Goal: Find contact information: Find contact information

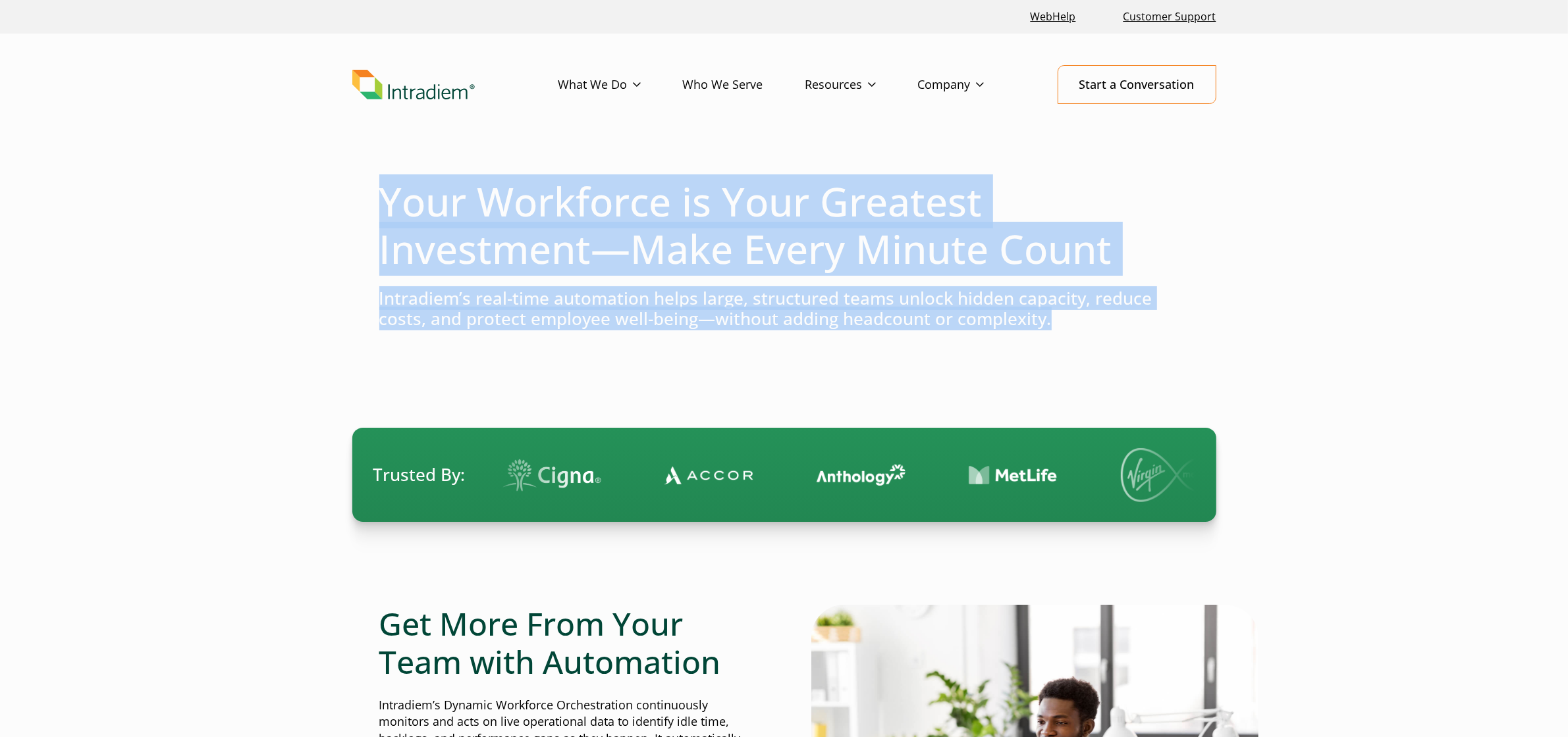
drag, startPoint x: 1055, startPoint y: 325, endPoint x: 304, endPoint y: 212, distance: 759.5
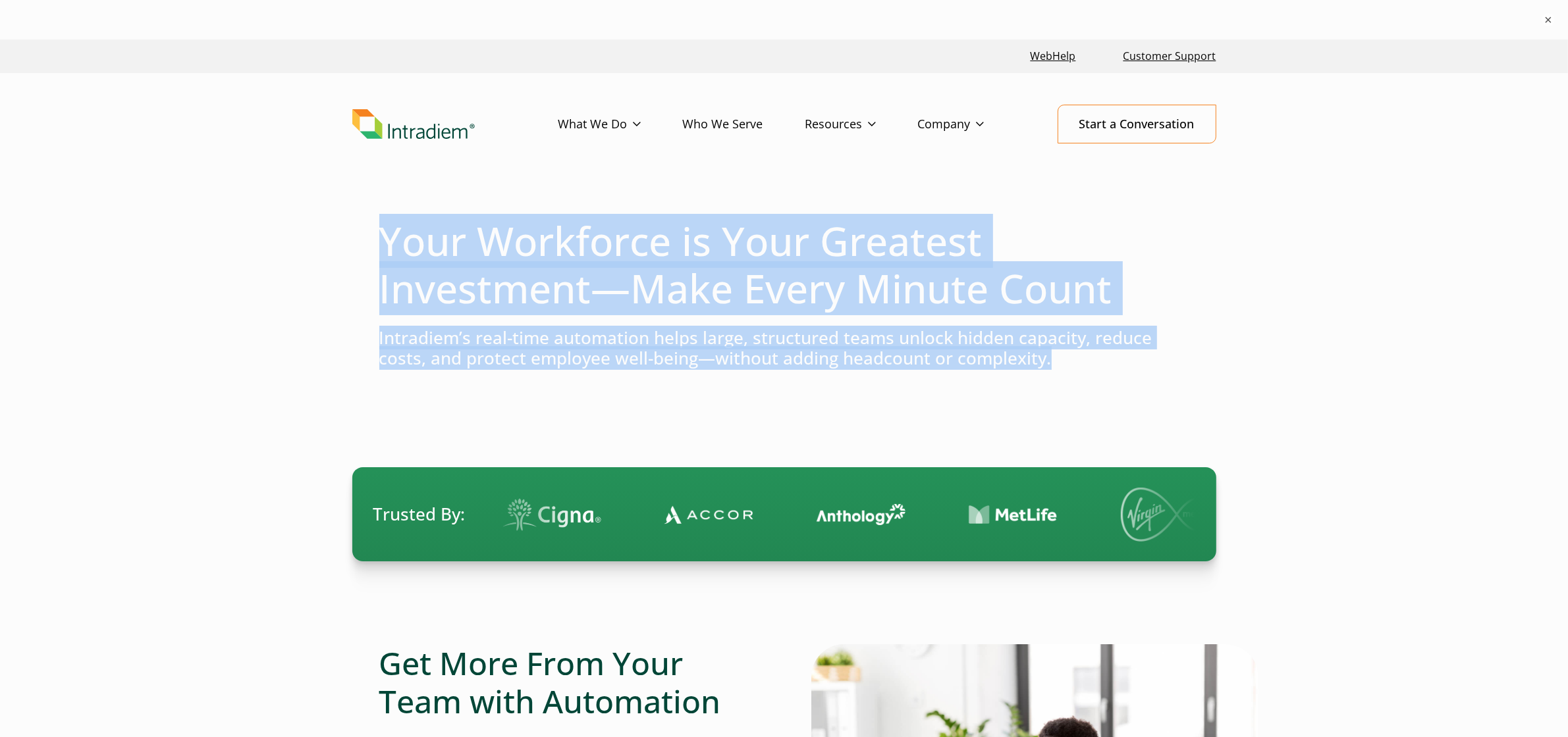
copy div "Your Workforce is Your Greatest Investment—Make Every Minute Count Intradiem’s …"
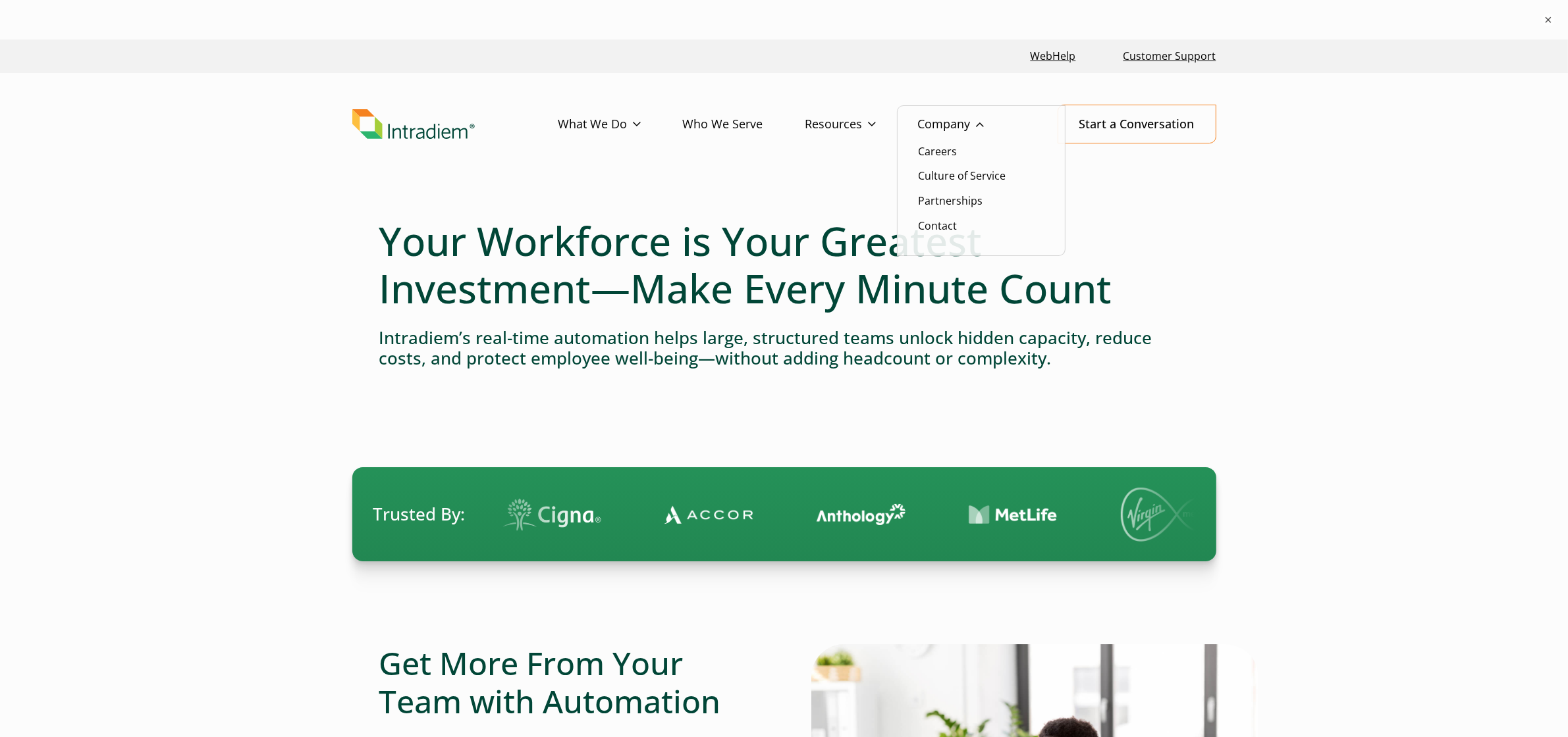
click at [943, 216] on ul "Careers Culture of Service Partnerships Contact" at bounding box center [981, 181] width 169 height 152
click at [947, 229] on link "Contact" at bounding box center [938, 226] width 39 height 14
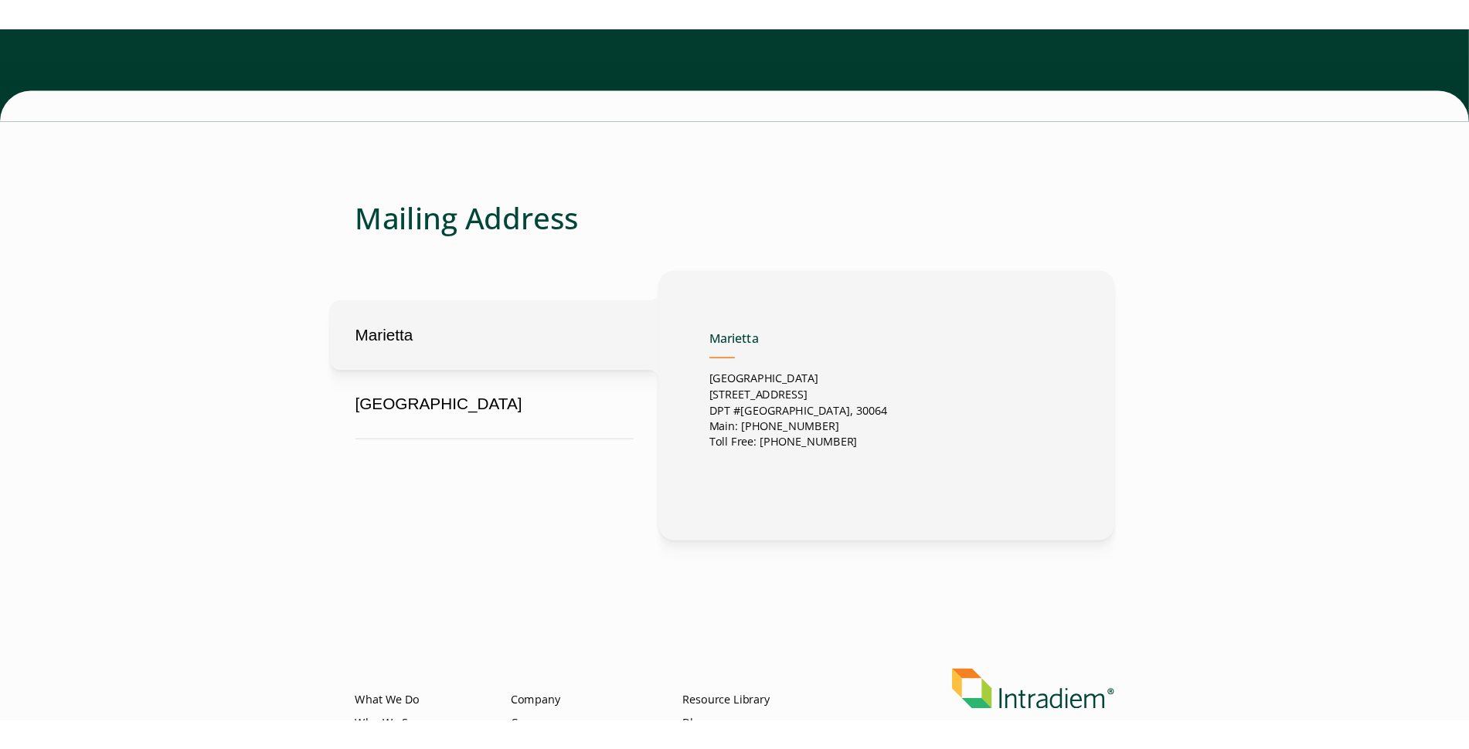
scroll to position [539, 0]
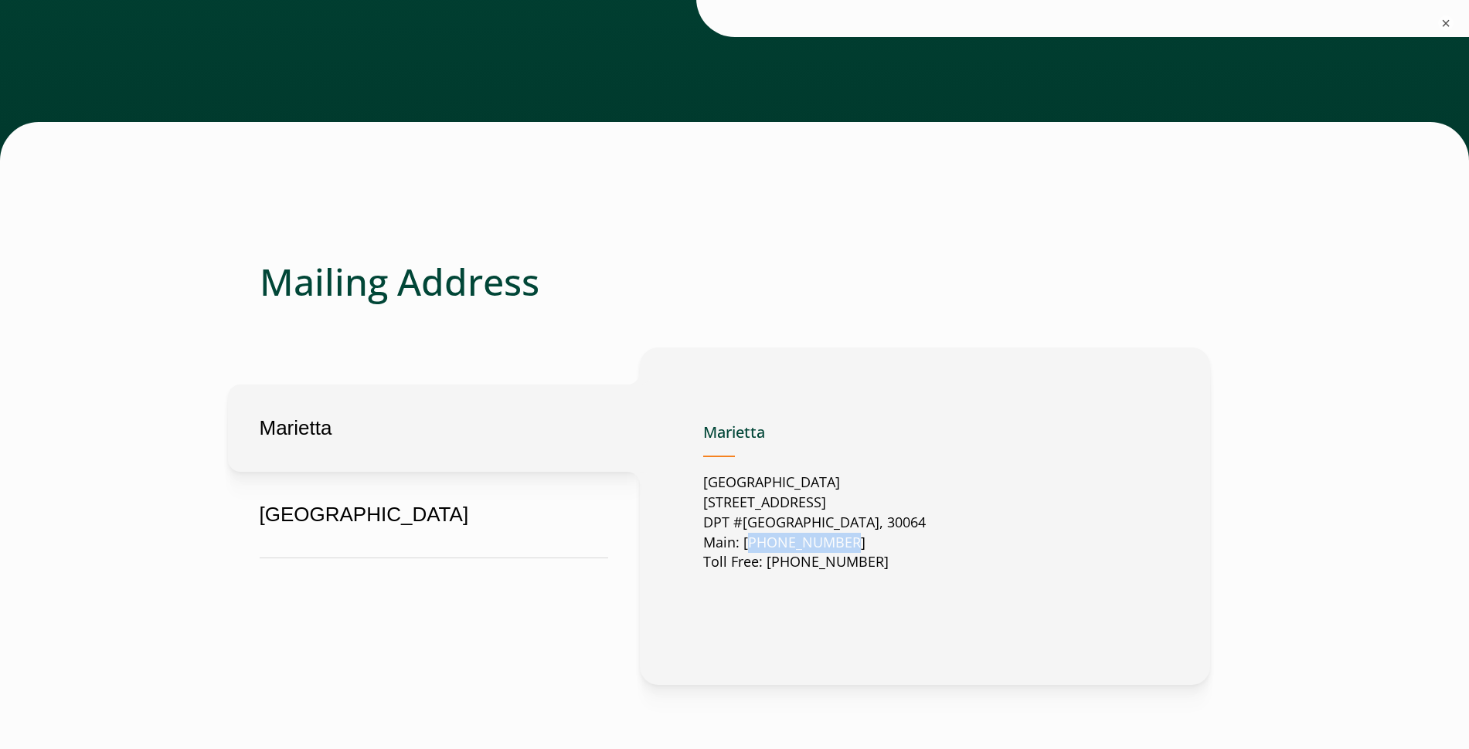
drag, startPoint x: 844, startPoint y: 545, endPoint x: 744, endPoint y: 542, distance: 100.5
click at [744, 542] on p "United States 2500 Dallas Highway Suite 202 DPT #37049 Marietta, GA, US, 30064 …" at bounding box center [814, 523] width 223 height 100
copy p "678-356-3500"
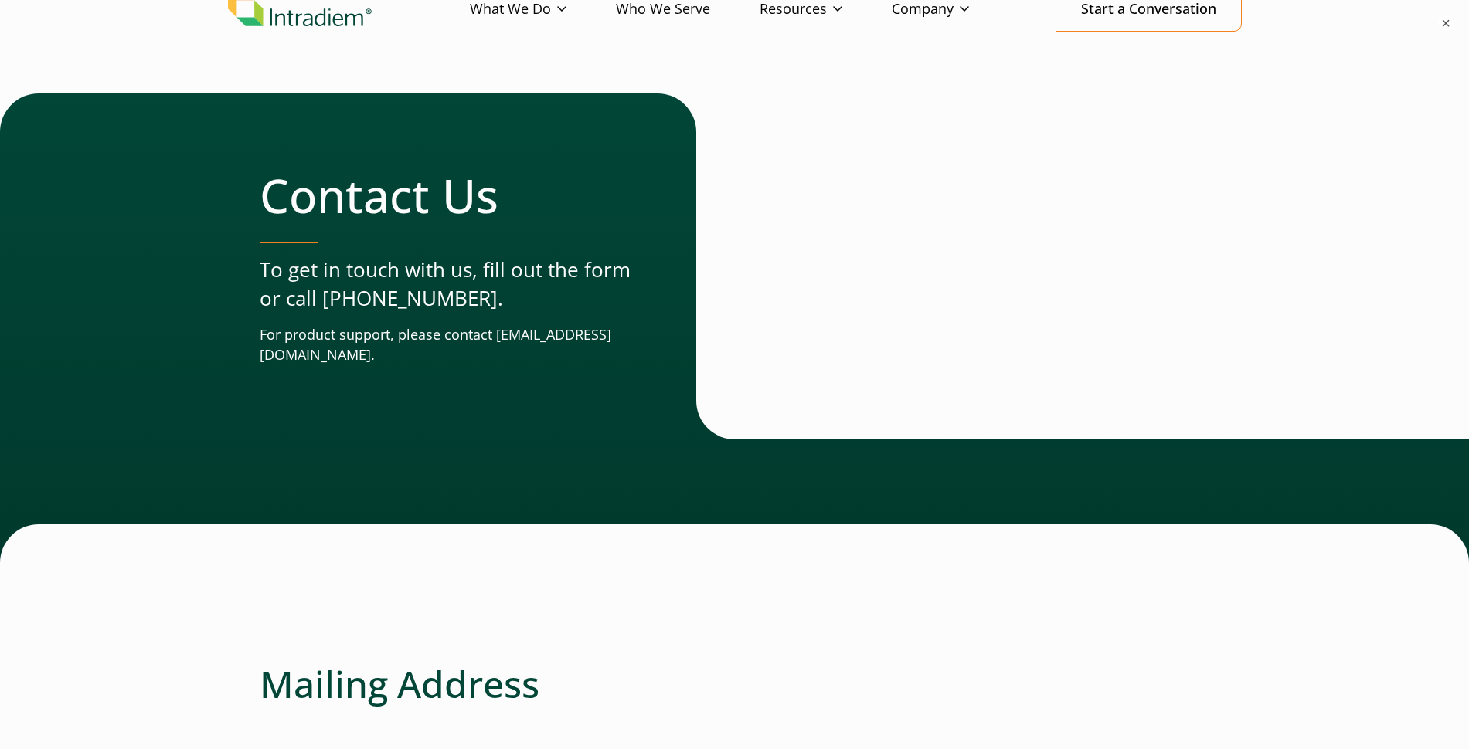
scroll to position [0, 0]
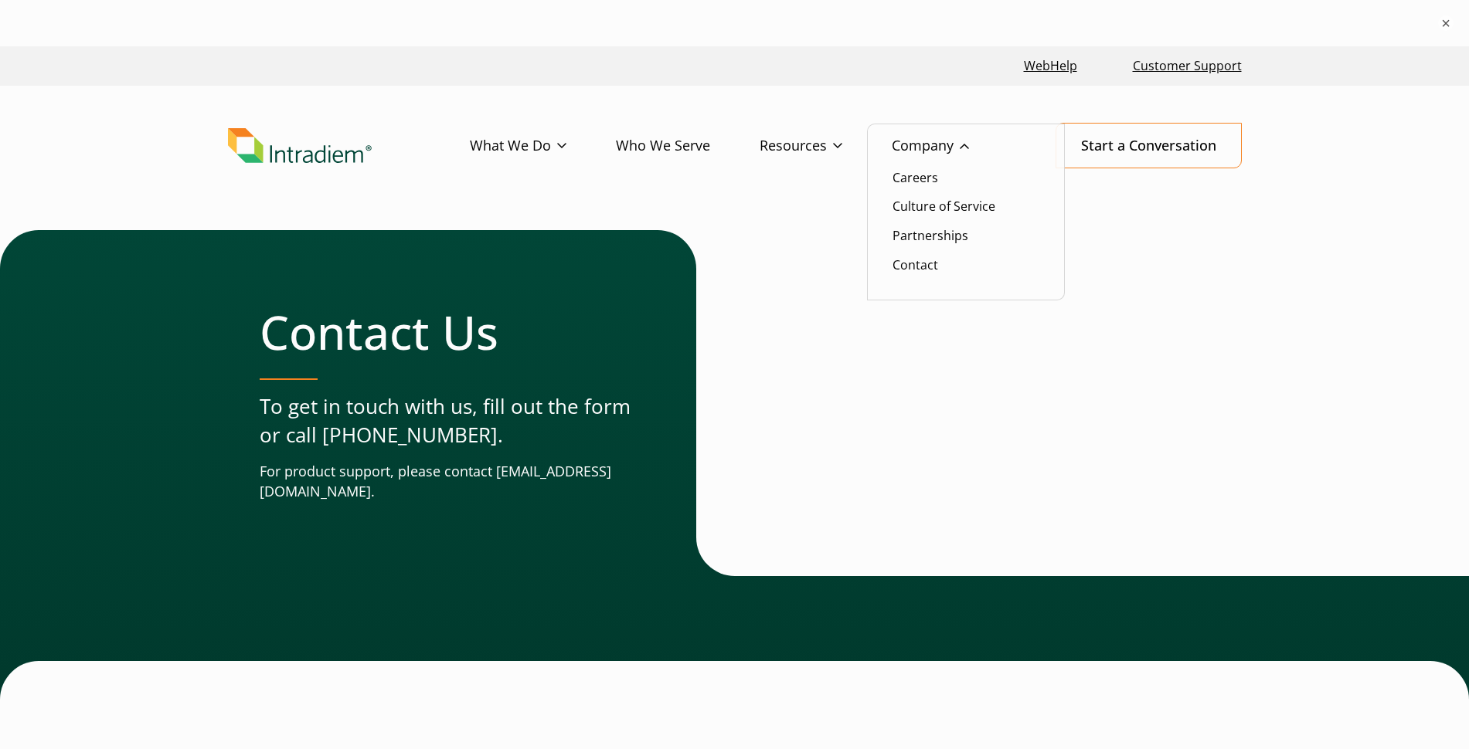
click at [914, 149] on link "Company" at bounding box center [955, 146] width 127 height 45
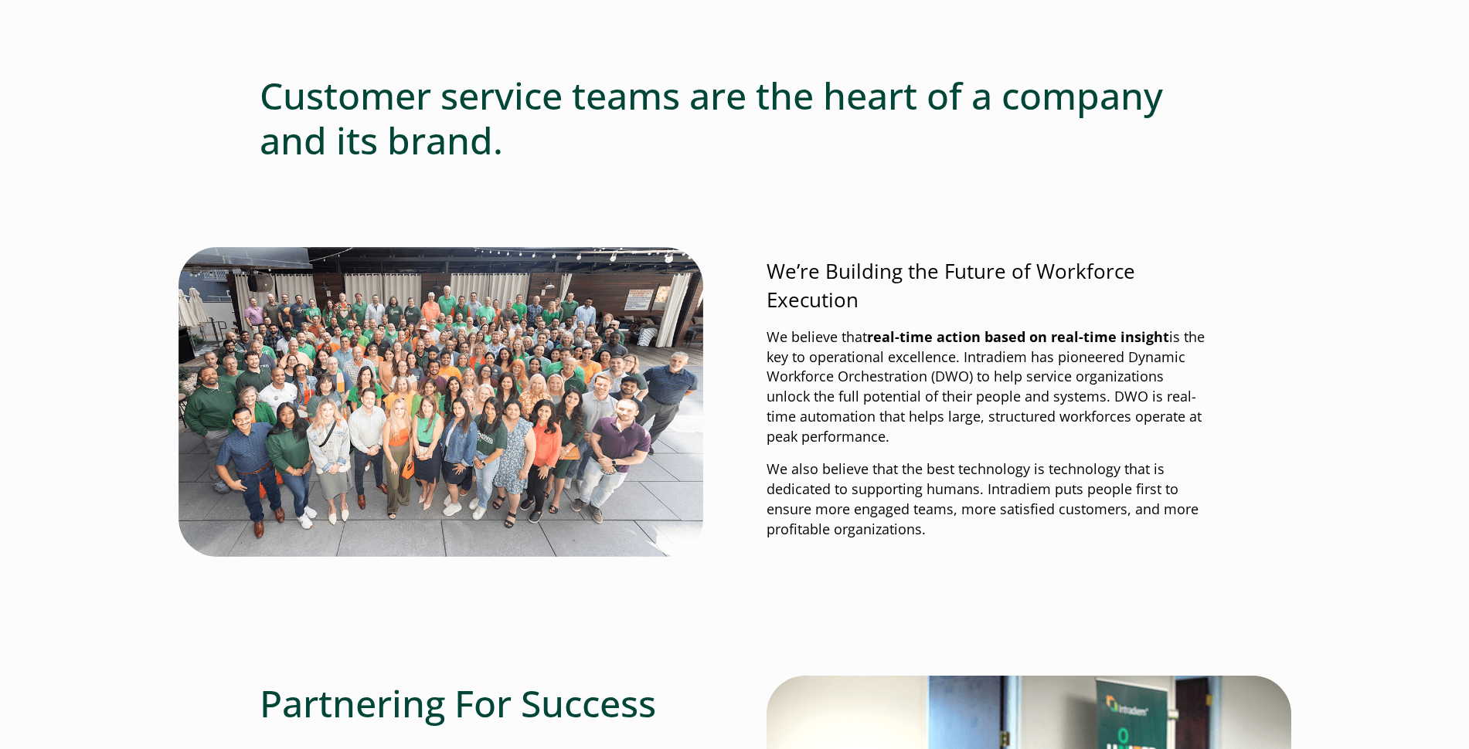
scroll to position [717, 0]
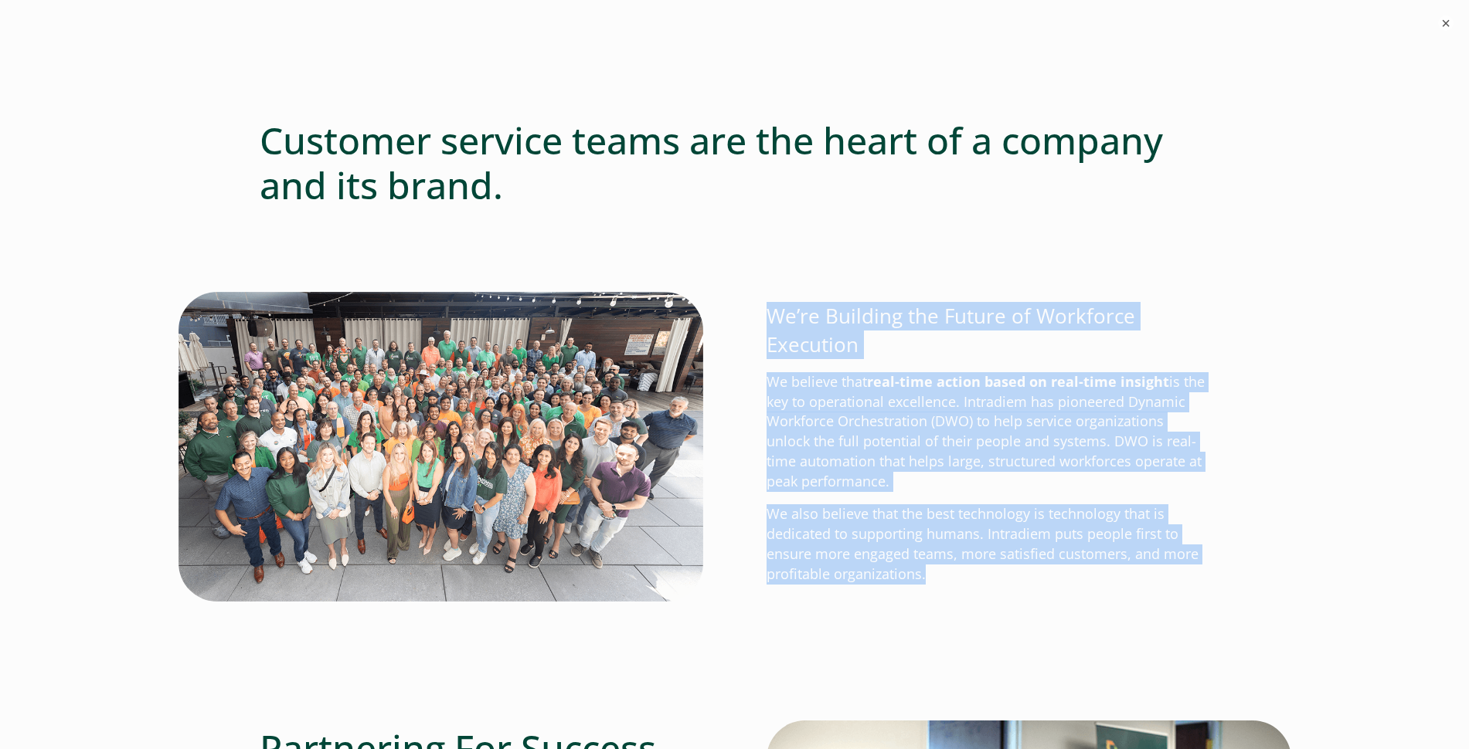
drag, startPoint x: 919, startPoint y: 563, endPoint x: 767, endPoint y: 317, distance: 289.3
click at [767, 317] on div "We’re Building the Future of Workforce Execution We believe that real-time acti…" at bounding box center [987, 443] width 443 height 283
copy div "We’re Building the Future of Workforce Execution We believe that real-time acti…"
click at [1100, 326] on p "We’re Building the Future of Workforce Execution" at bounding box center [987, 331] width 443 height 58
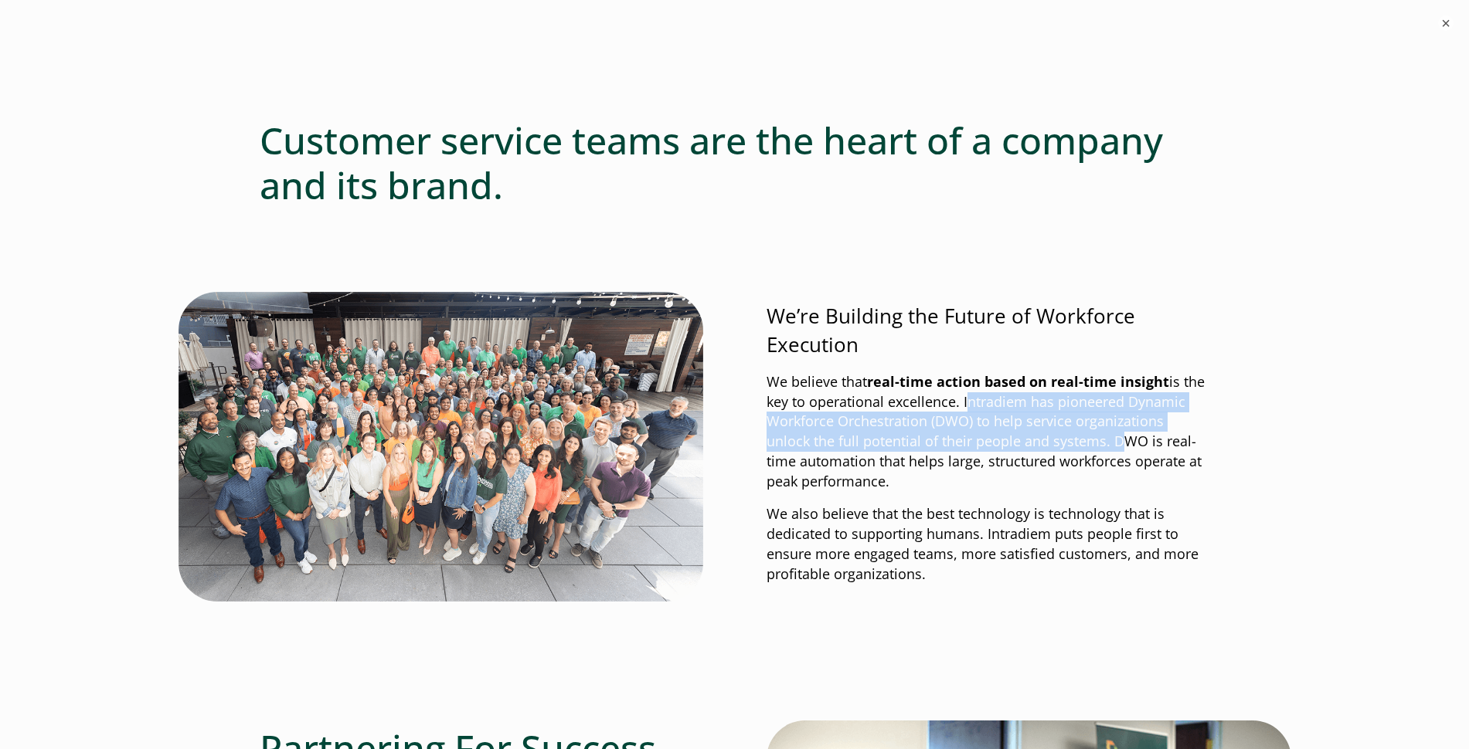
drag, startPoint x: 1062, startPoint y: 445, endPoint x: 962, endPoint y: 404, distance: 107.8
click at [962, 404] on p "We believe that real-time action based on real-time insight is the key to opera…" at bounding box center [987, 432] width 443 height 120
copy p "Intradiem has pioneered Dynamic Workforce Orchestration (DWO) to help service o…"
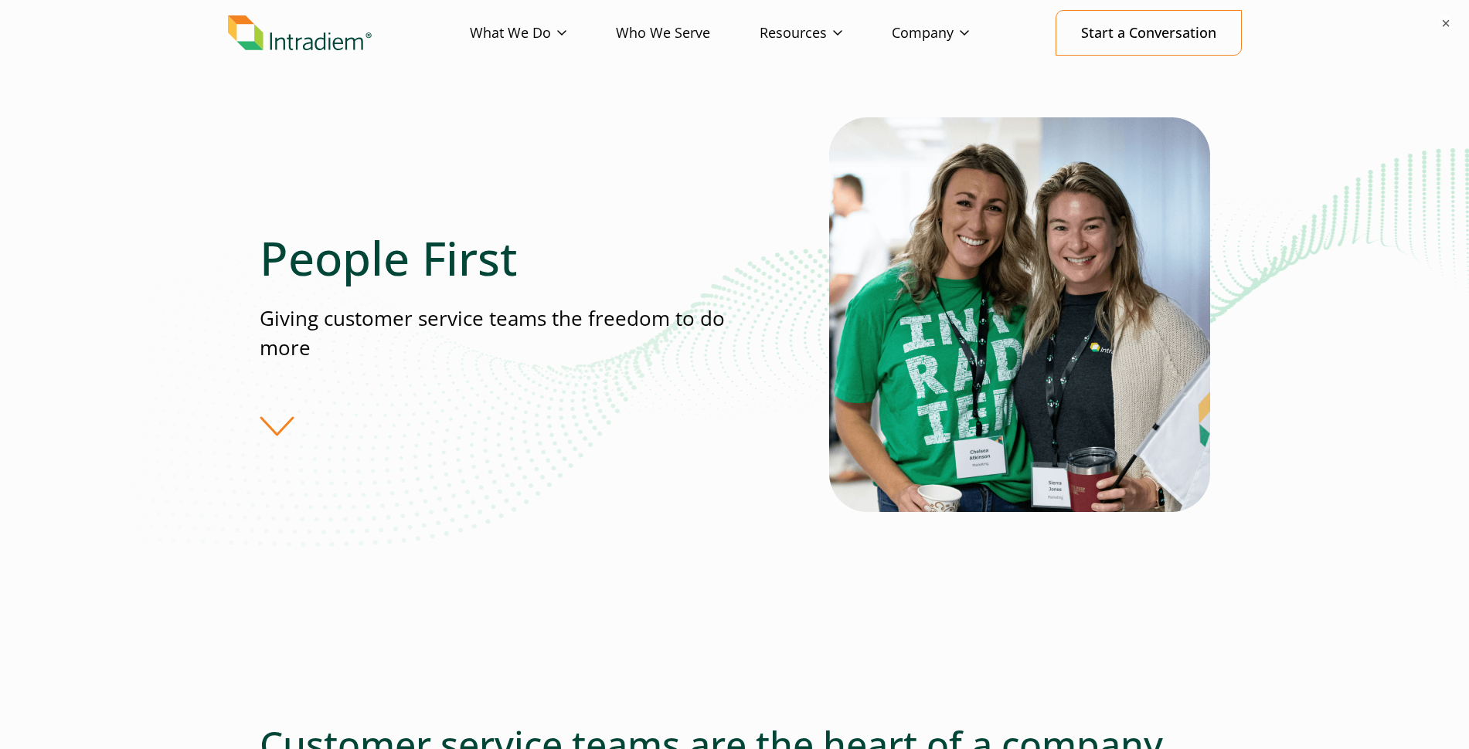
scroll to position [0, 0]
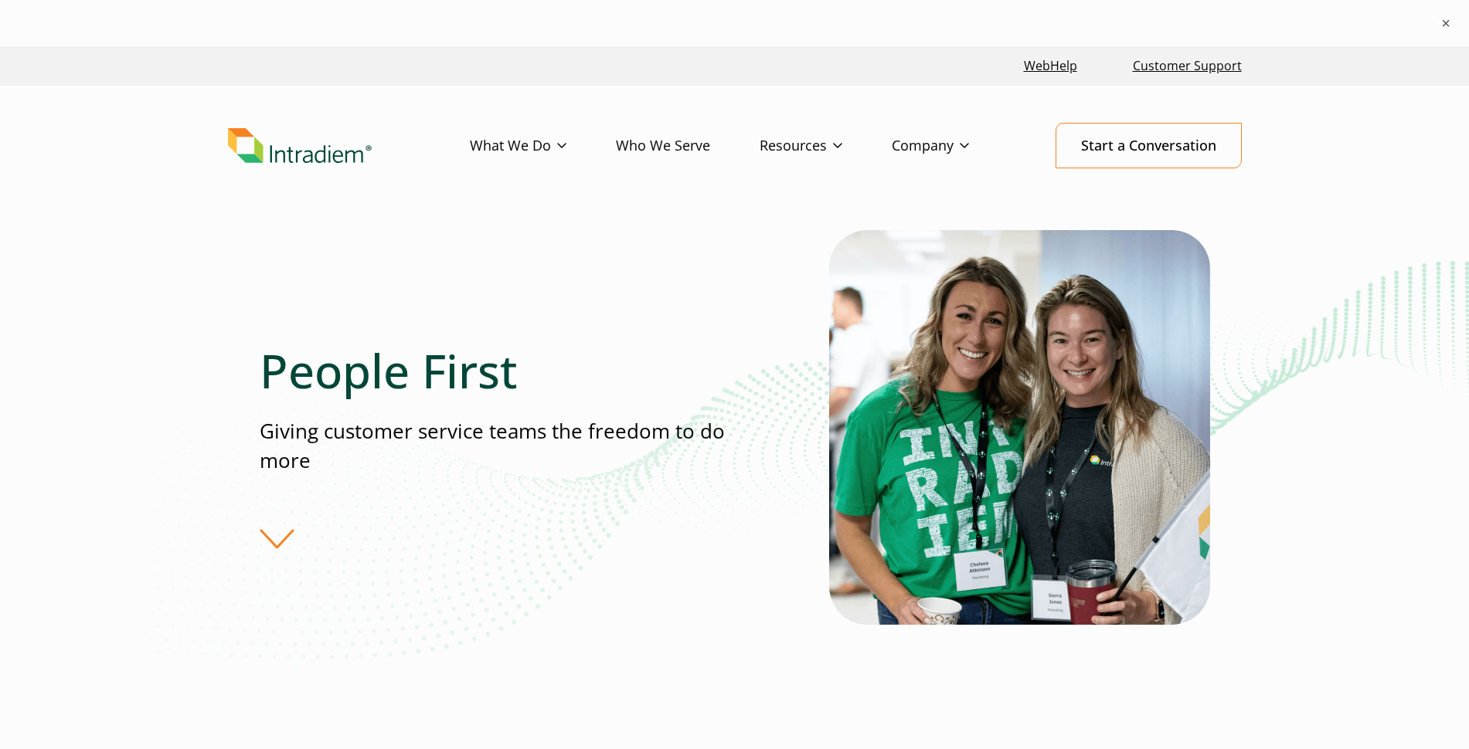
click at [314, 153] on img "Link to homepage of Intradiem" at bounding box center [300, 146] width 144 height 36
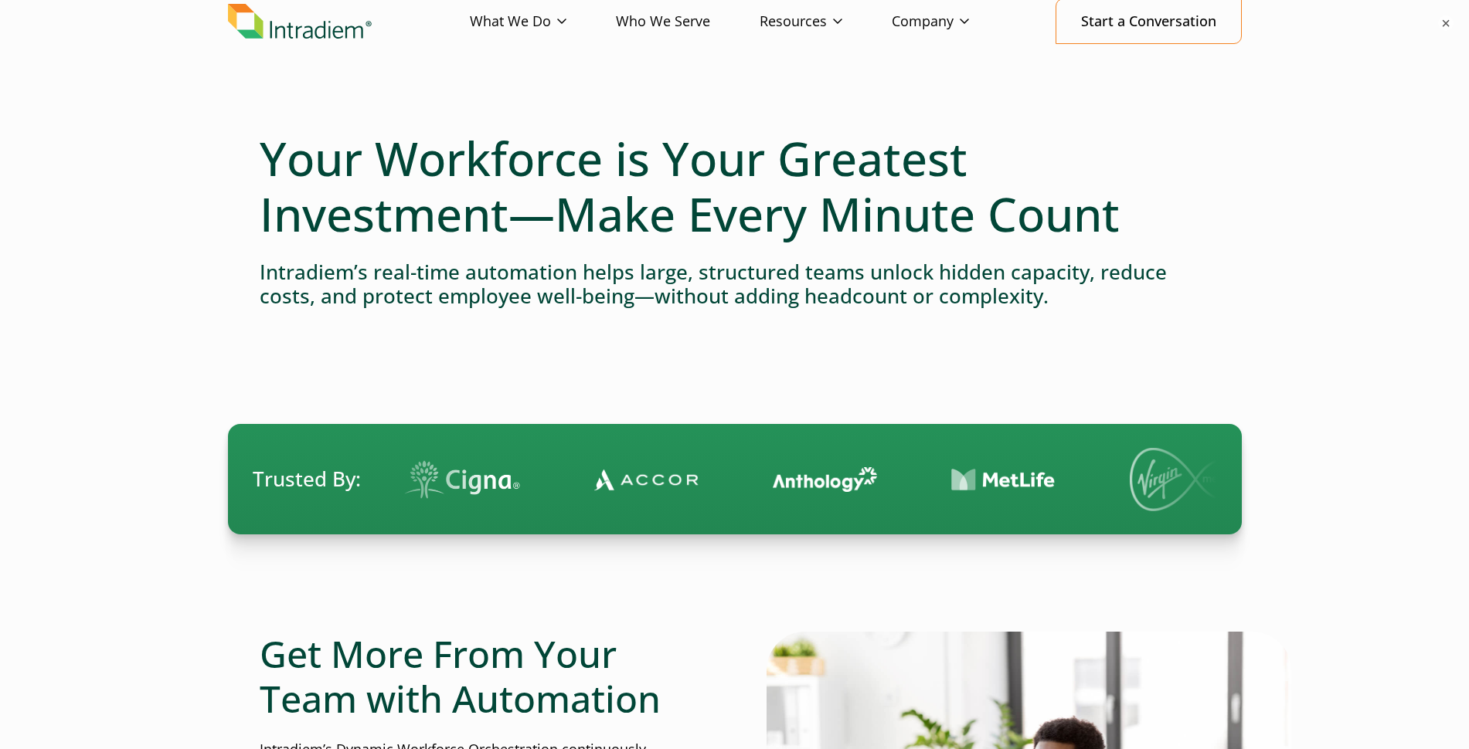
scroll to position [498, 0]
